Goal: Information Seeking & Learning: Understand process/instructions

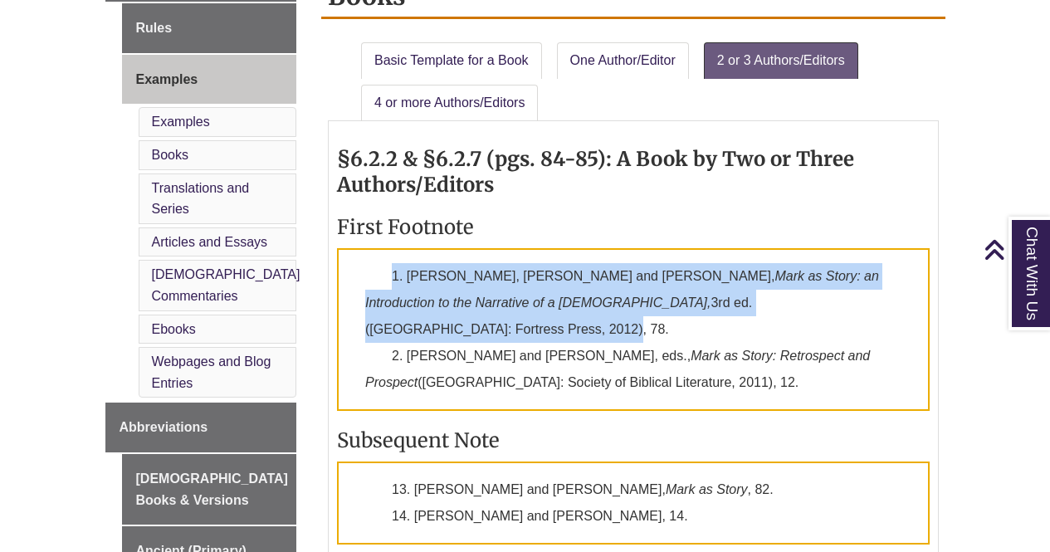
scroll to position [727, 0]
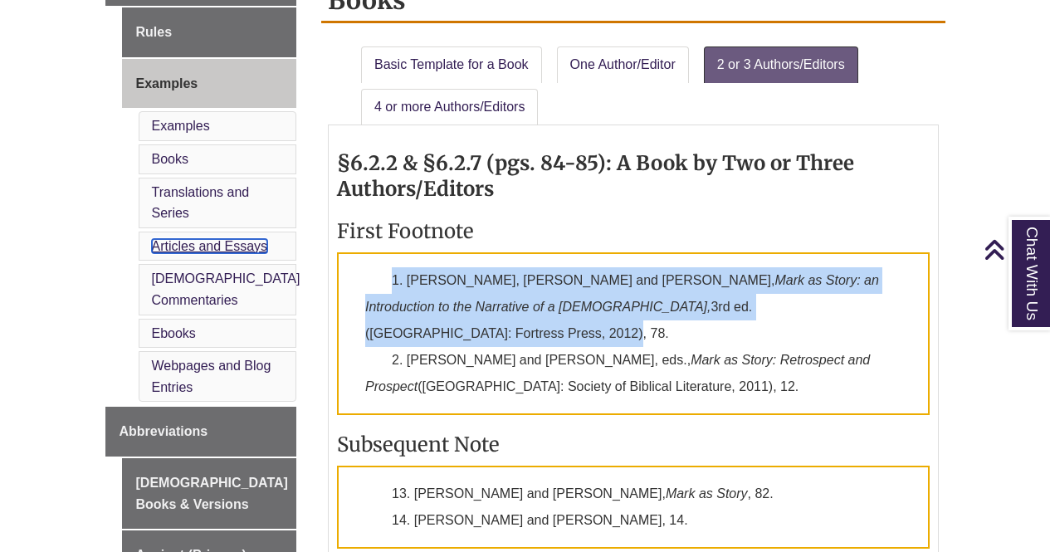
click at [197, 239] on link "Articles and Essays" at bounding box center [210, 246] width 116 height 14
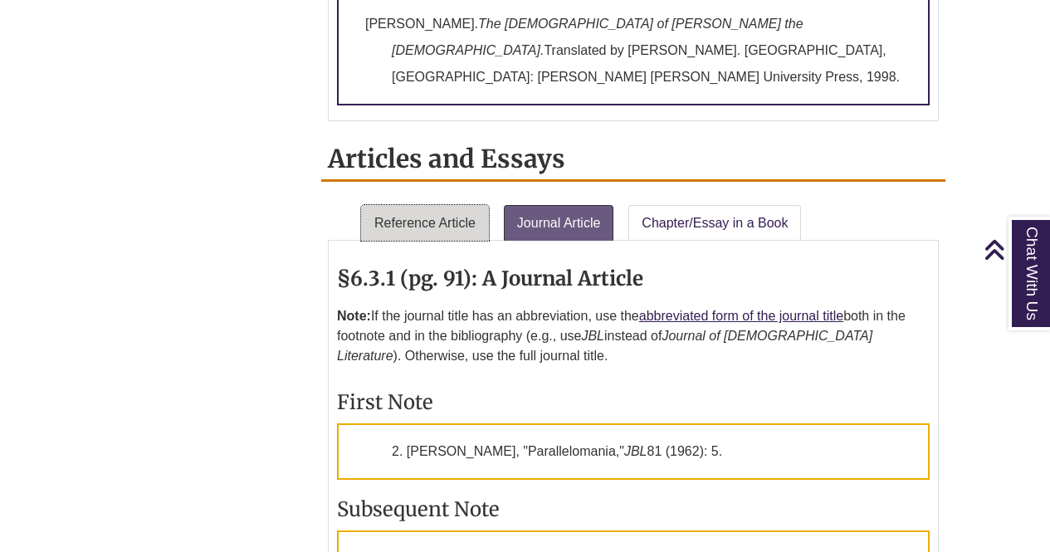
click at [432, 205] on link "Reference Article" at bounding box center [425, 223] width 128 height 37
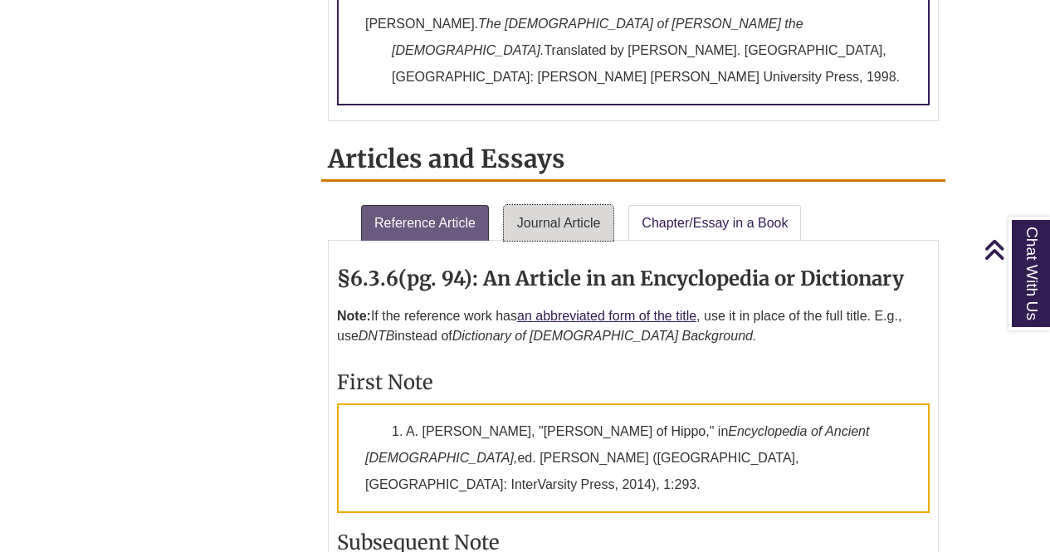
click at [555, 205] on link "Journal Article" at bounding box center [559, 223] width 110 height 37
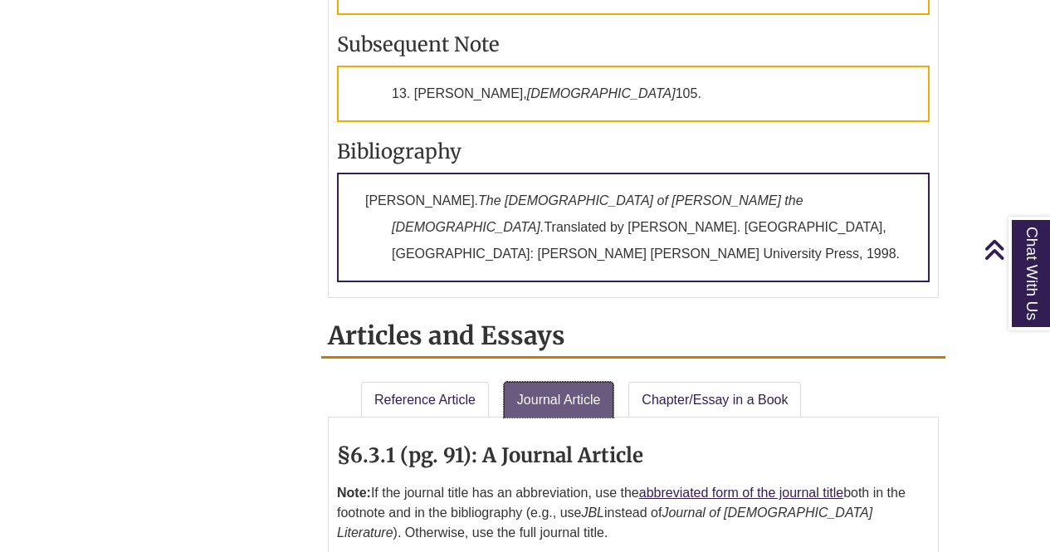
scroll to position [1841, 0]
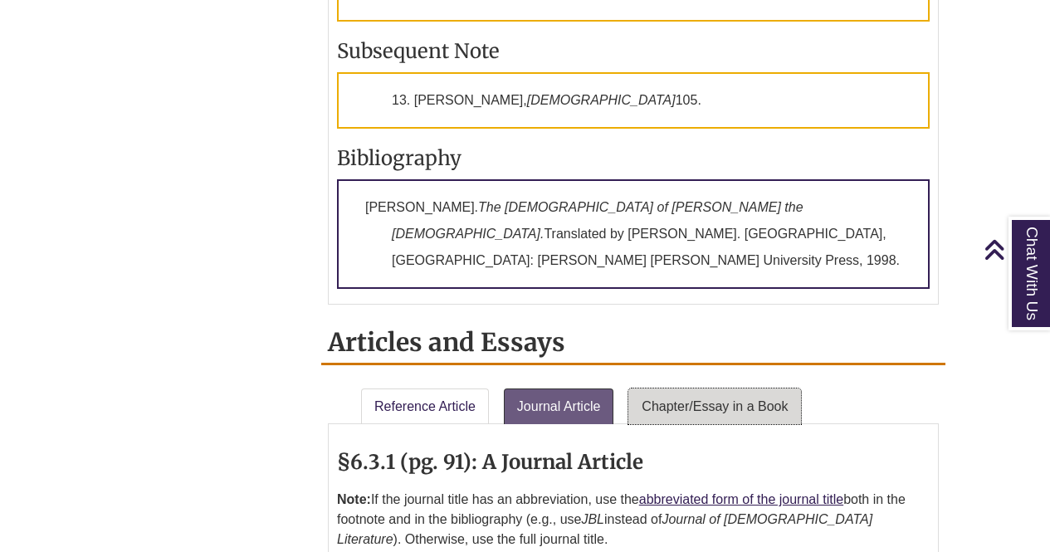
click at [687, 388] on link "Chapter/Essay in a Book" at bounding box center [714, 406] width 173 height 37
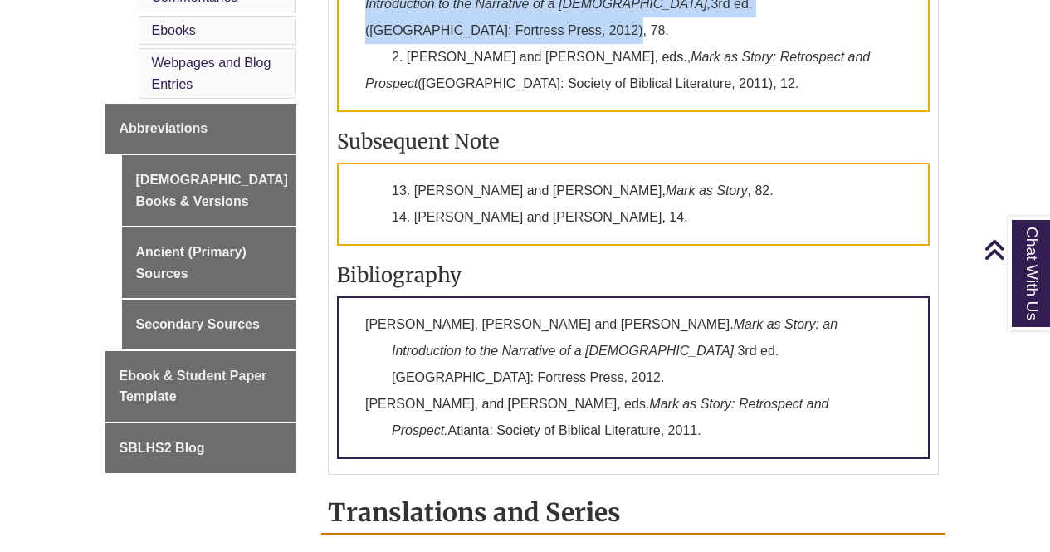
scroll to position [1031, 0]
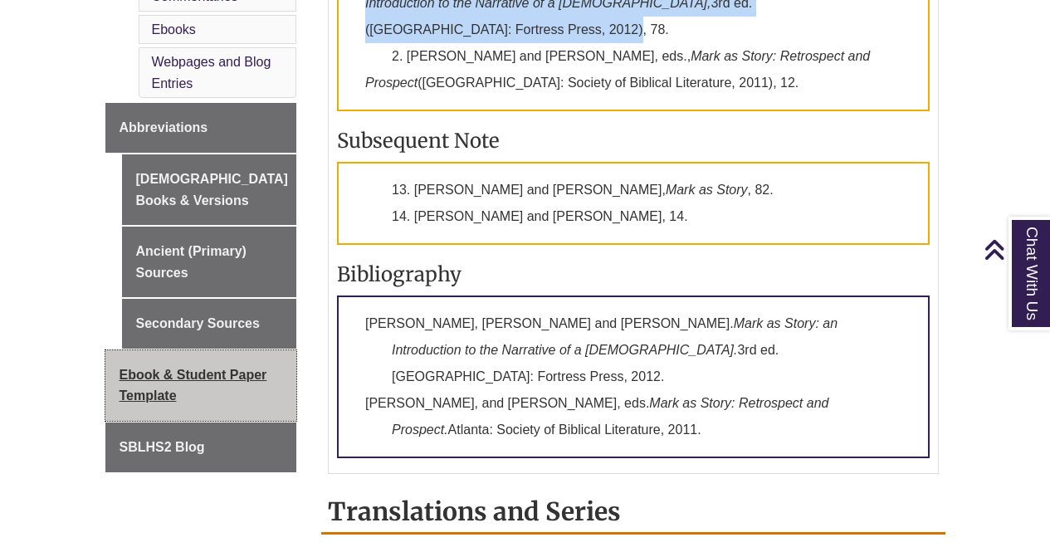
click at [152, 373] on span "Ebook & Student Paper Template" at bounding box center [194, 386] width 148 height 36
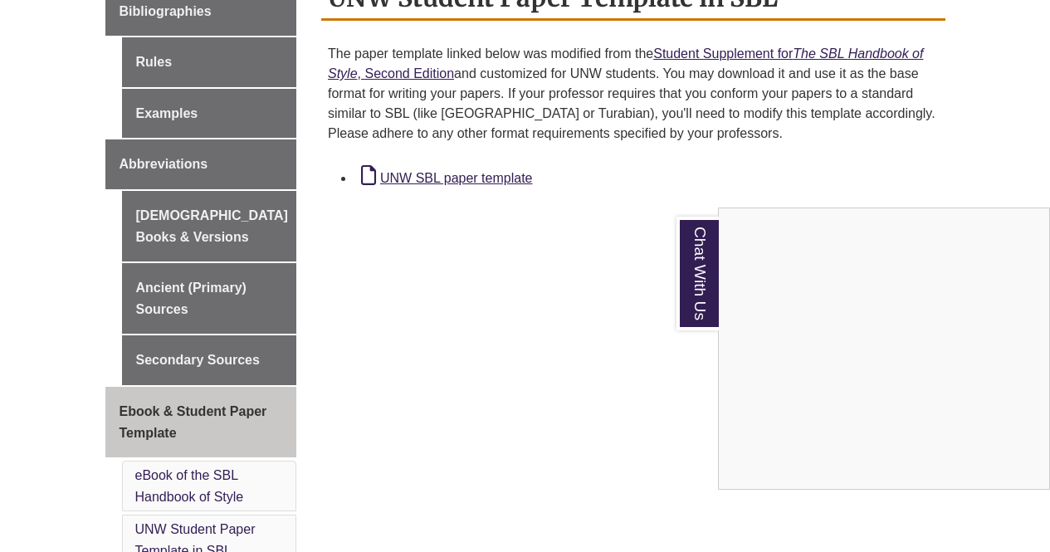
scroll to position [718, 0]
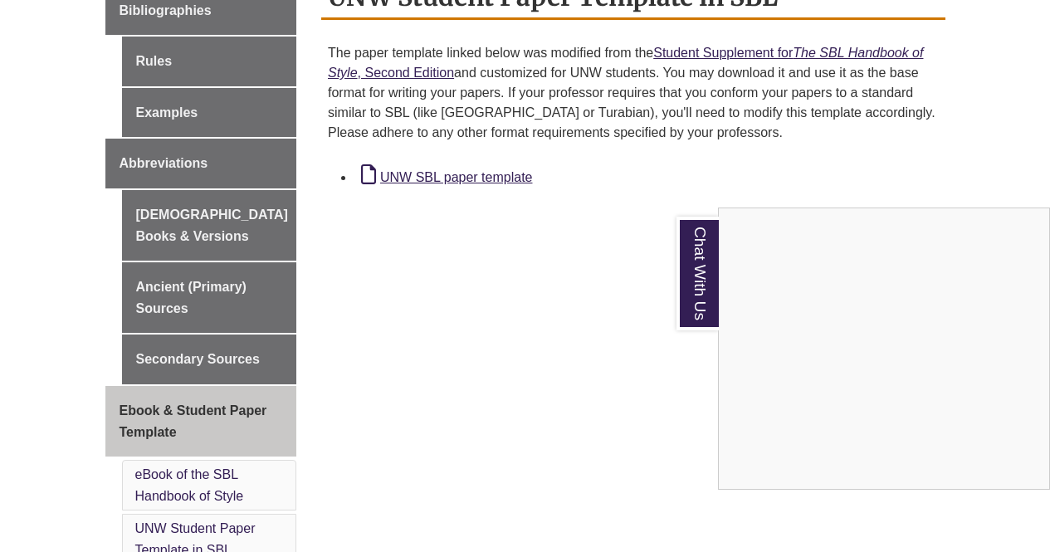
click at [881, 196] on div "About General Issues In-Text [DEMOGRAPHIC_DATA] References Footnotes & Bibliogr…" at bounding box center [525, 213] width 865 height 890
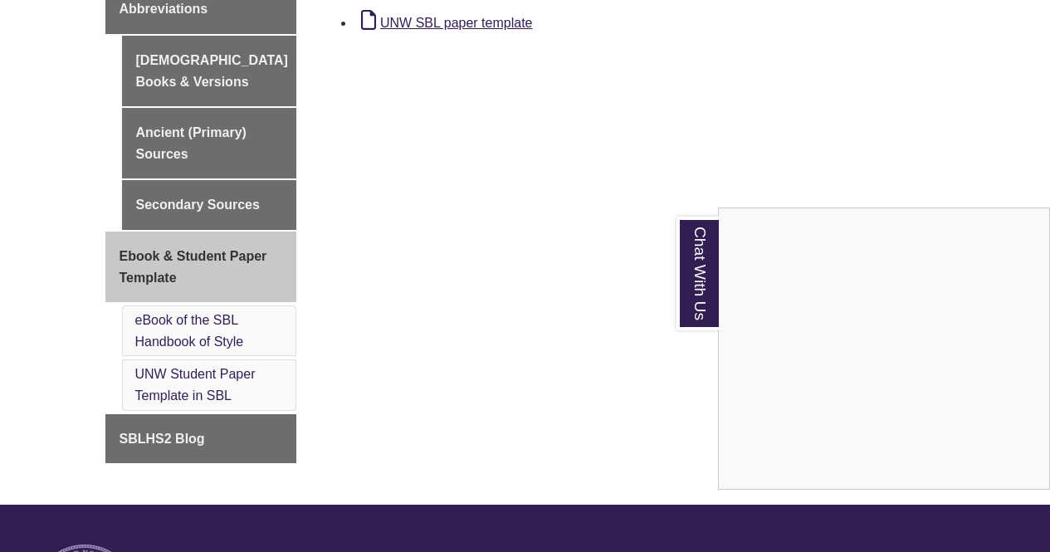
scroll to position [884, 0]
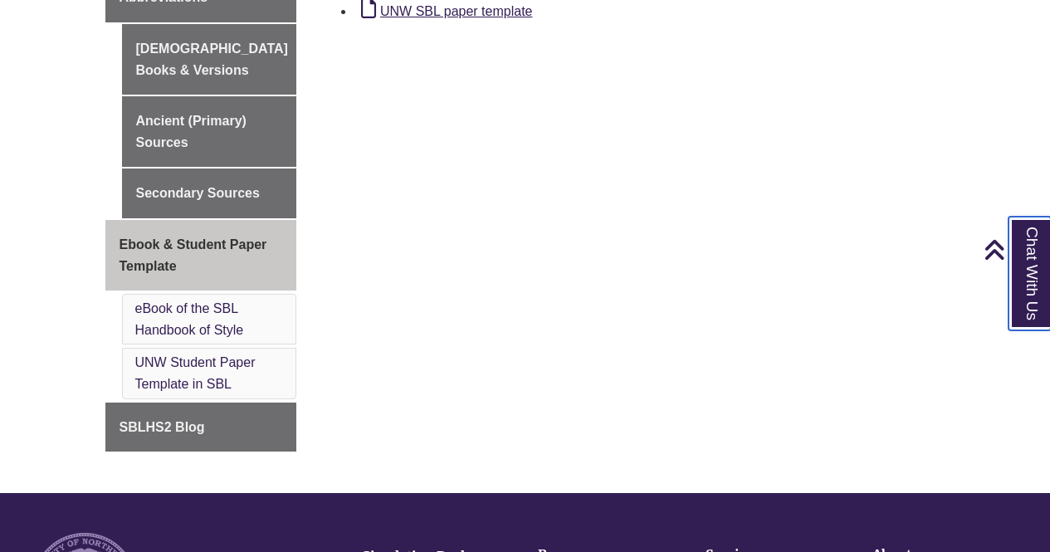
click at [1028, 306] on link "Chat With Us" at bounding box center [1029, 274] width 42 height 114
